Goal: Transaction & Acquisition: Obtain resource

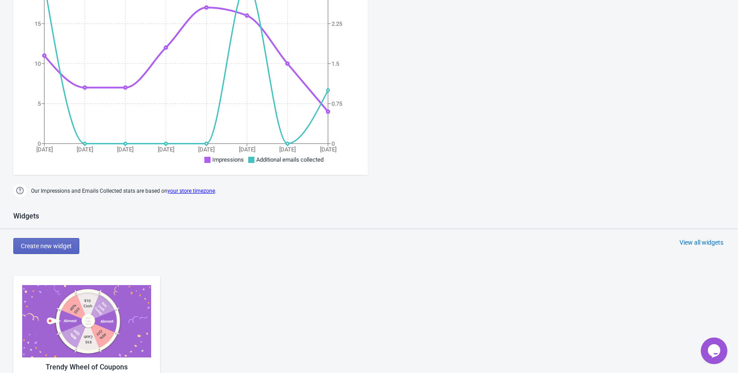
scroll to position [399, 0]
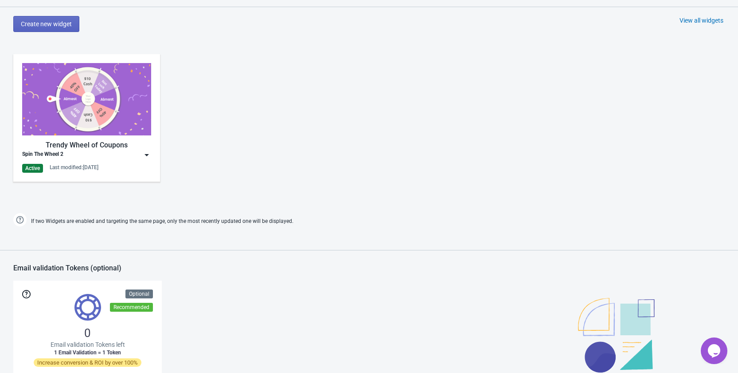
click at [147, 159] on img at bounding box center [146, 154] width 9 height 9
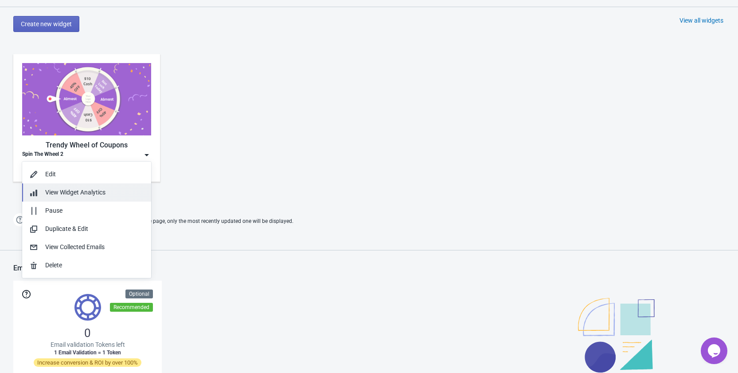
click at [102, 196] on div "View Widget Analytics" at bounding box center [94, 192] width 99 height 9
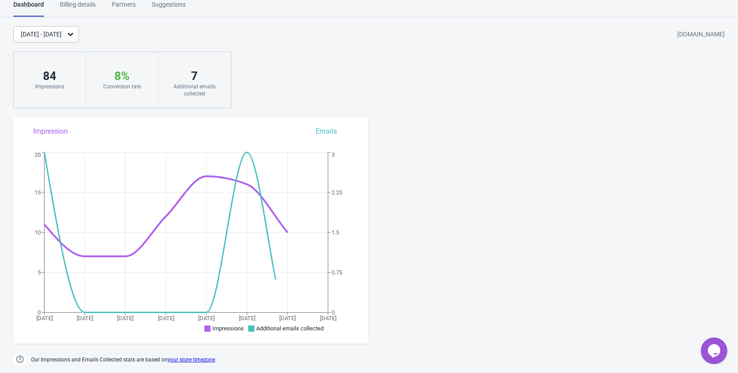
scroll to position [275, 0]
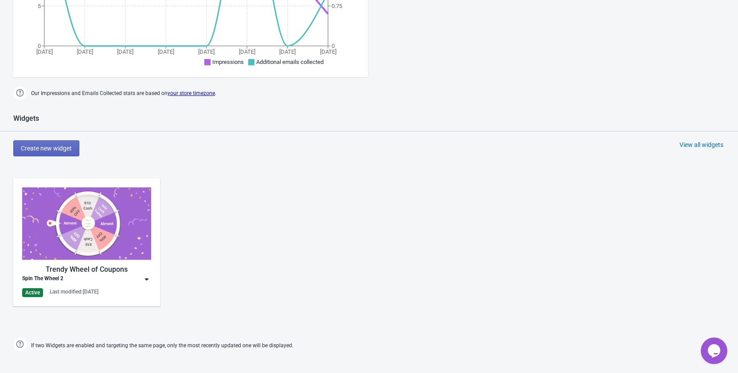
click at [149, 280] on img at bounding box center [146, 279] width 9 height 9
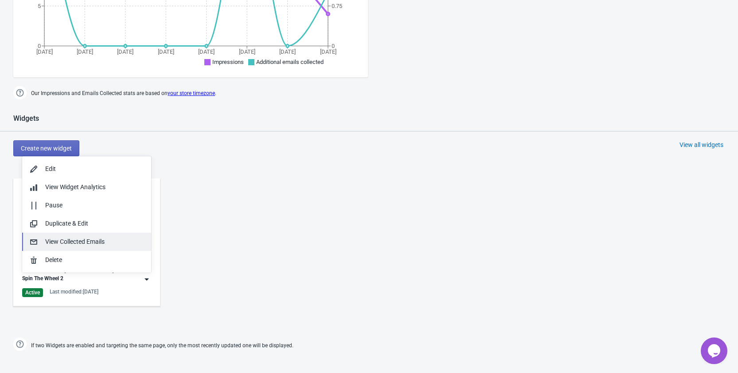
click at [110, 244] on div "View Collected Emails" at bounding box center [94, 241] width 99 height 9
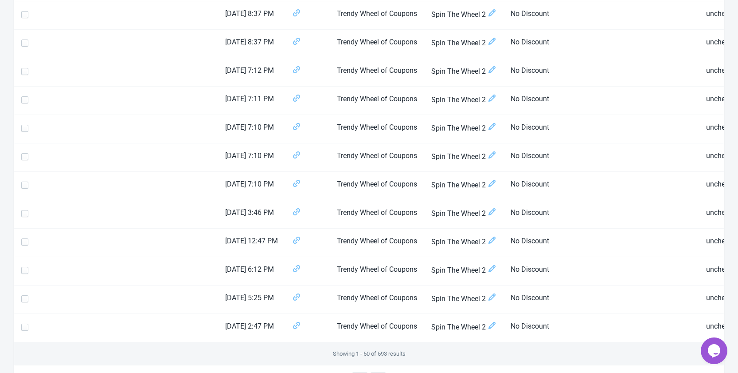
scroll to position [1311, 0]
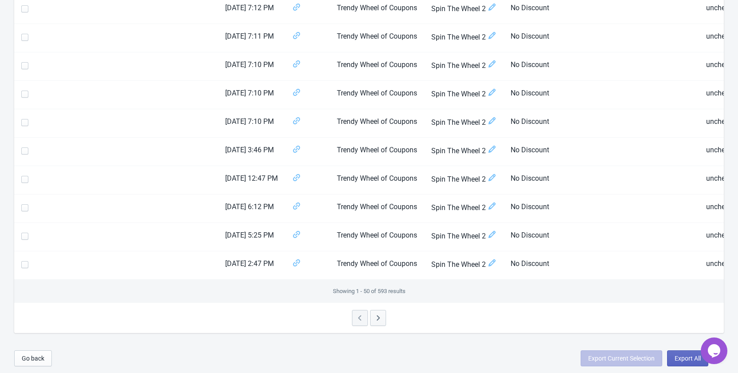
click at [381, 320] on icon "button" at bounding box center [378, 317] width 9 height 9
click at [361, 315] on icon "button" at bounding box center [360, 317] width 9 height 9
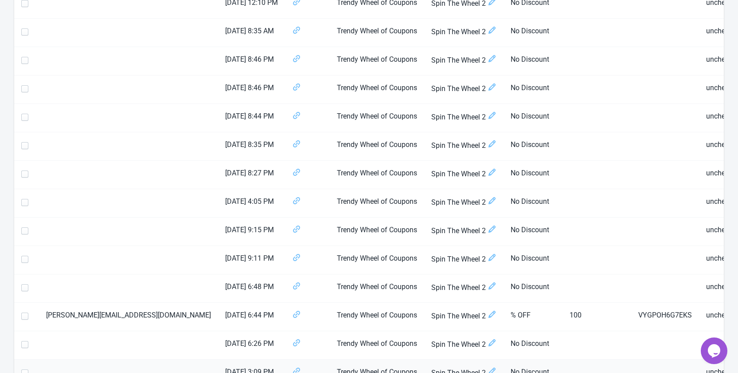
scroll to position [291, 0]
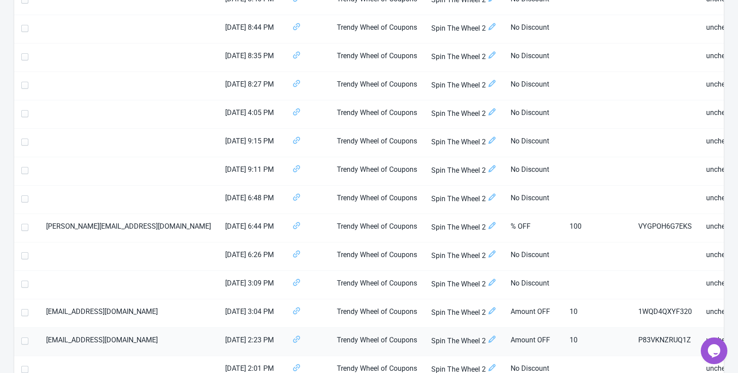
click at [24, 341] on span at bounding box center [24, 340] width 7 height 7
click at [22, 341] on input "checkbox" at bounding box center [21, 345] width 0 height 16
checkbox input "true"
click at [26, 314] on span at bounding box center [24, 312] width 7 height 7
click at [22, 314] on input "checkbox" at bounding box center [21, 317] width 0 height 16
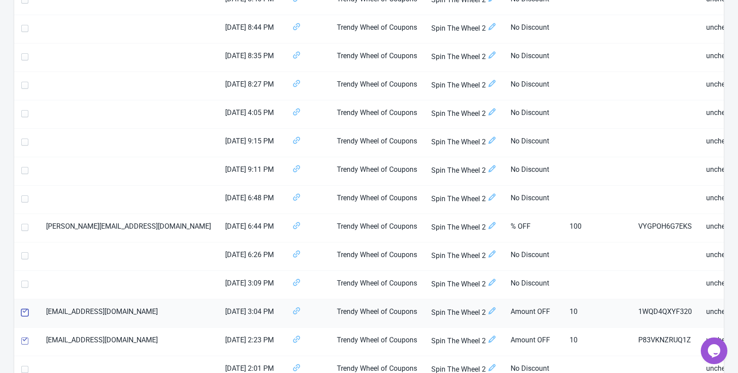
checkbox input "true"
click at [23, 230] on span at bounding box center [24, 227] width 7 height 7
click at [22, 230] on input "checkbox" at bounding box center [21, 232] width 0 height 16
checkbox input "true"
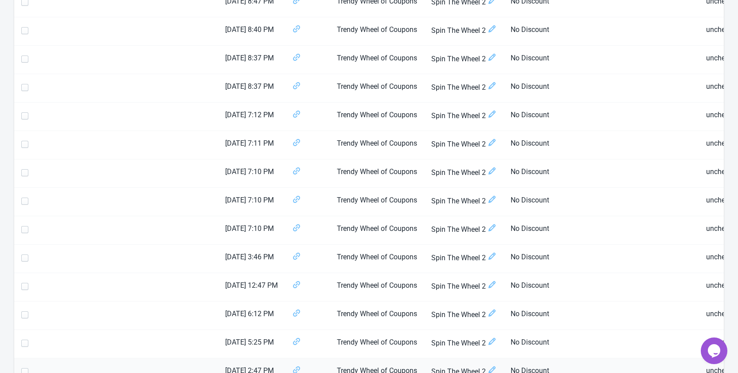
scroll to position [1311, 0]
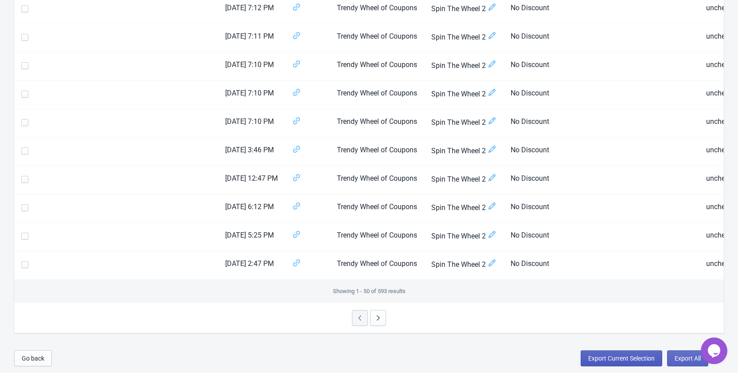
click at [633, 357] on span "Export Current Selection" at bounding box center [621, 357] width 67 height 7
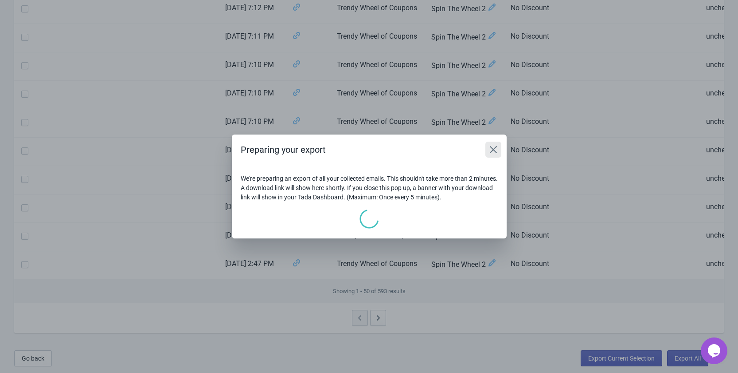
click at [492, 153] on icon "Close" at bounding box center [493, 149] width 9 height 9
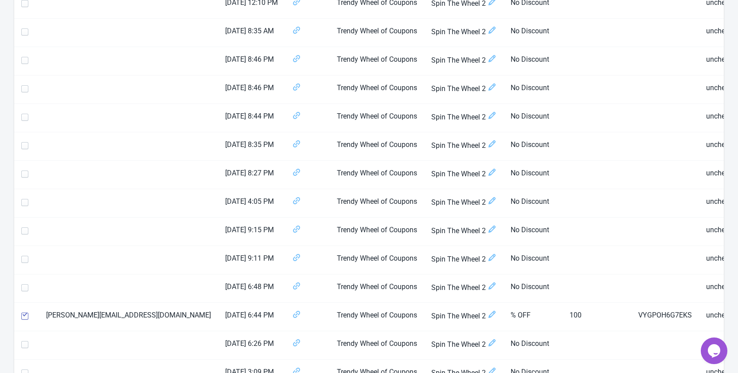
scroll to position [0, 0]
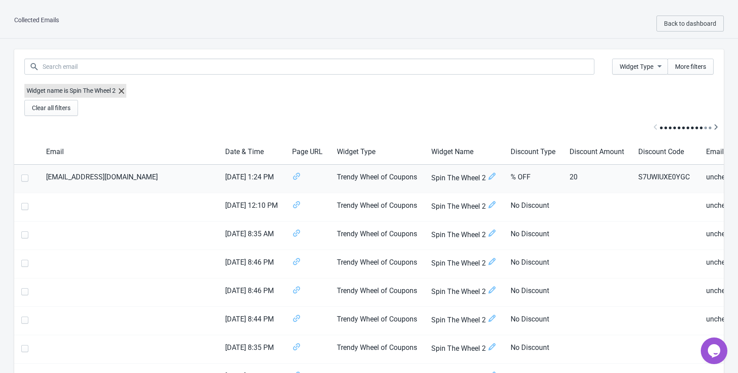
click at [26, 177] on span at bounding box center [24, 177] width 7 height 7
click at [22, 177] on input "checkbox" at bounding box center [21, 182] width 0 height 16
checkbox input "true"
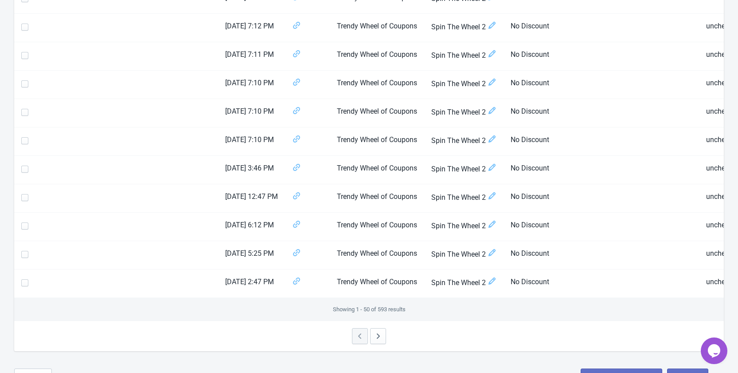
scroll to position [1311, 0]
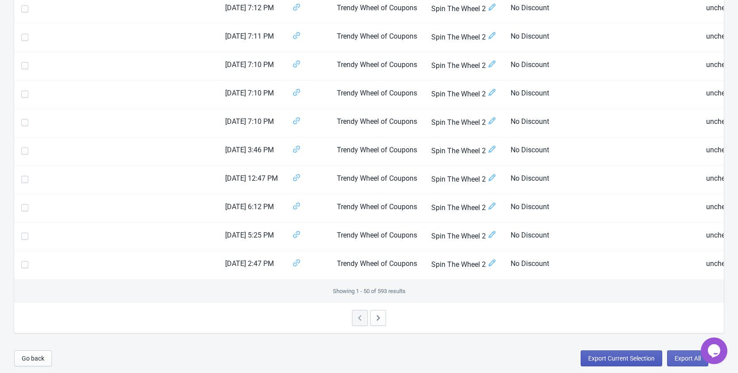
click at [622, 357] on span "Export Current Selection" at bounding box center [621, 357] width 67 height 7
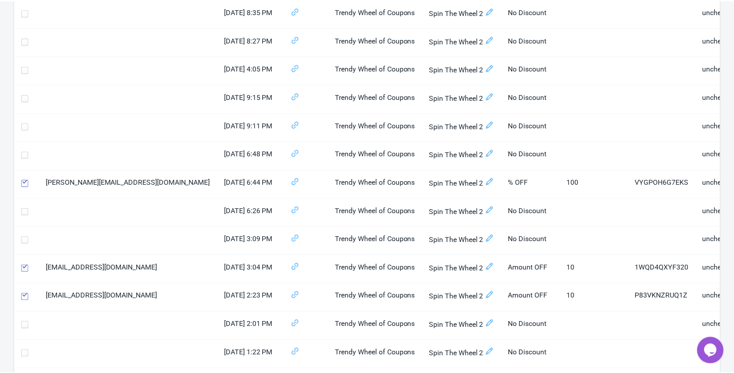
scroll to position [0, 0]
